Goal: Task Accomplishment & Management: Manage account settings

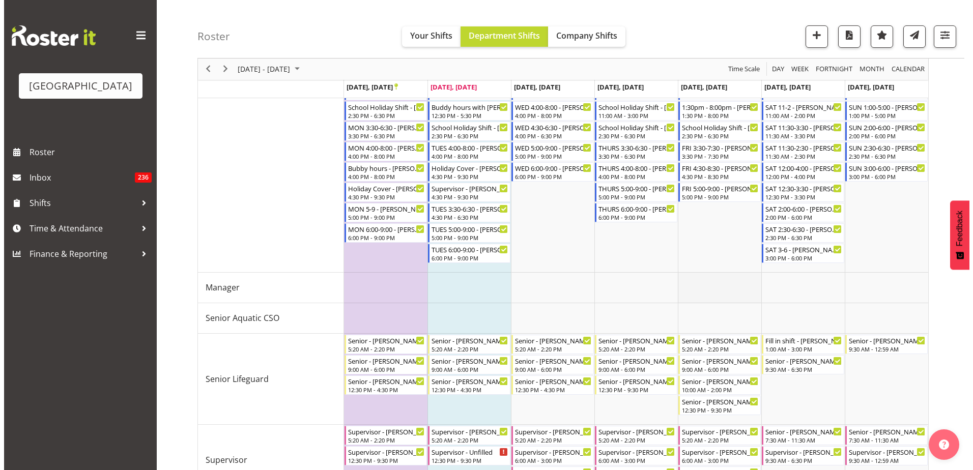
scroll to position [433, 0]
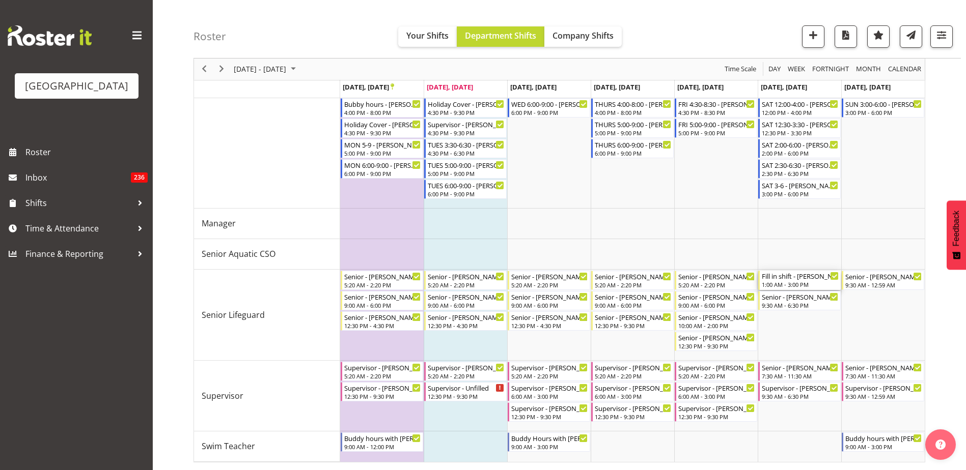
click at [793, 281] on div "1:00 AM - 3:00 PM" at bounding box center [799, 284] width 77 height 8
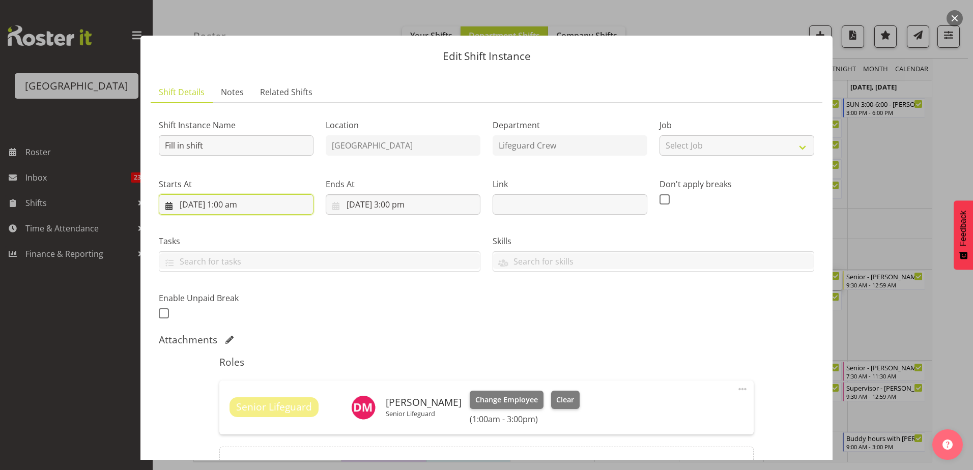
click at [247, 212] on input "[DATE] 1:00 am" at bounding box center [236, 204] width 155 height 20
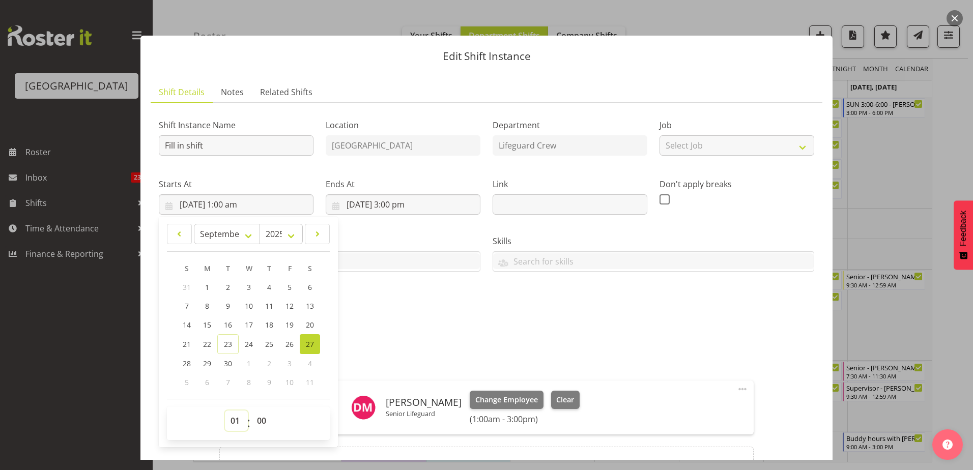
click at [228, 420] on select "00 01 02 03 04 05 06 07 08 09 10 11 12 13 14 15 16 17 18 19 20 21 22 23" at bounding box center [236, 421] width 23 height 20
select select "9"
click at [225, 411] on select "00 01 02 03 04 05 06 07 08 09 10 11 12 13 14 15 16 17 18 19 20 21 22 23" at bounding box center [236, 421] width 23 height 20
type input "[DATE] 9:00 am"
click at [443, 338] on div "Attachments" at bounding box center [487, 340] width 656 height 12
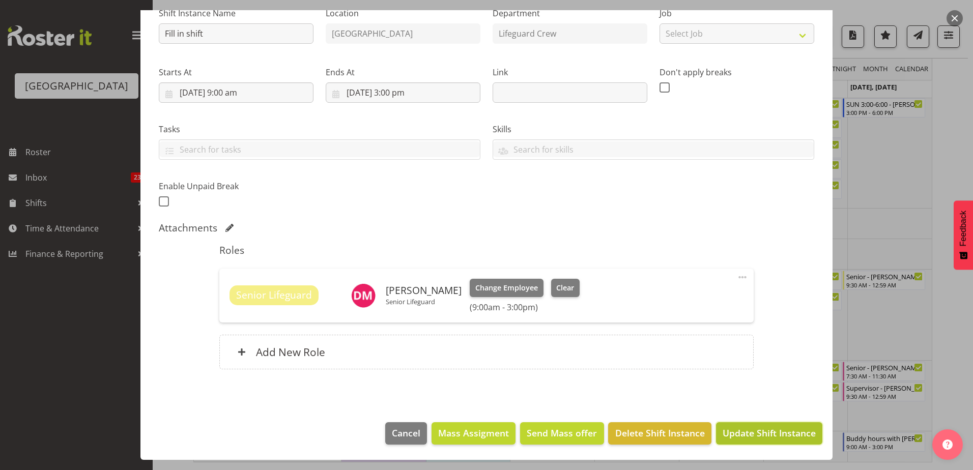
click at [758, 434] on span "Update Shift Instance" at bounding box center [769, 433] width 93 height 13
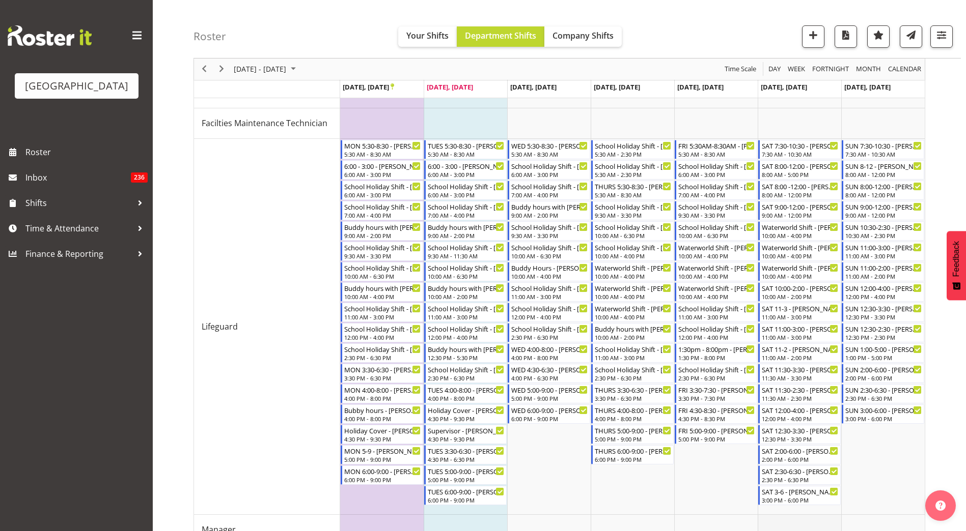
scroll to position [117, 0]
